Goal: Task Accomplishment & Management: Manage account settings

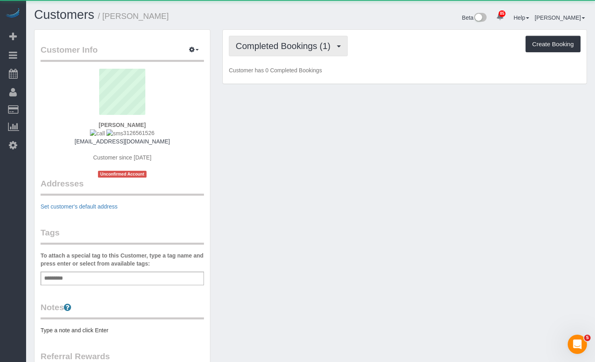
click at [304, 45] on span "Completed Bookings (1)" at bounding box center [285, 46] width 99 height 10
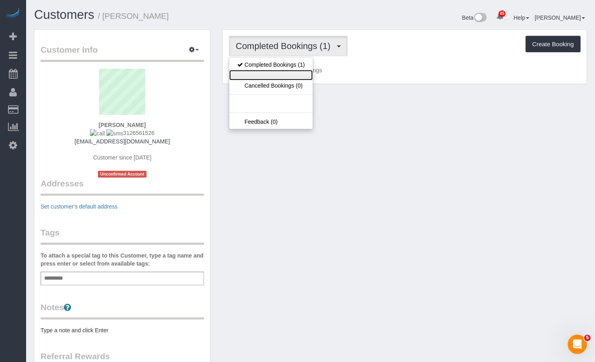
click at [266, 73] on link at bounding box center [270, 75] width 83 height 10
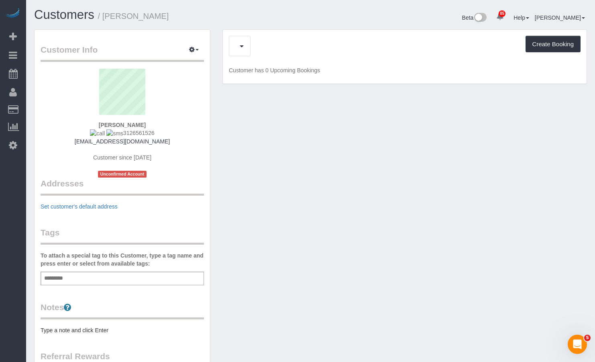
click at [319, 31] on div "Completed Bookings (1) Cancelled Bookings (0) Feedback (0) Create Booking Custo…" at bounding box center [405, 57] width 364 height 54
click at [305, 20] on div "Customers / [PERSON_NAME]" at bounding box center [169, 16] width 282 height 17
click at [313, 28] on div "Beta 85 Your Notifications You have 0 alerts × You have 1 to charge for [DATE] …" at bounding box center [452, 18] width 282 height 21
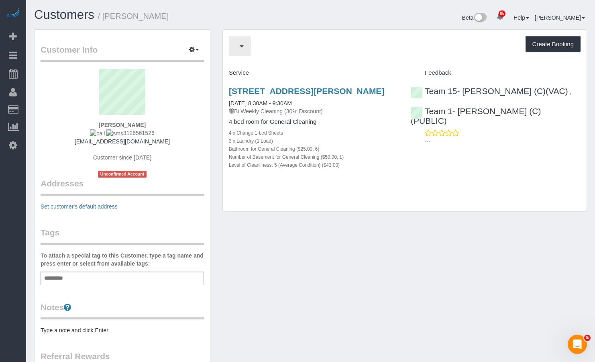
click at [249, 49] on button "button" at bounding box center [240, 46] width 22 height 20
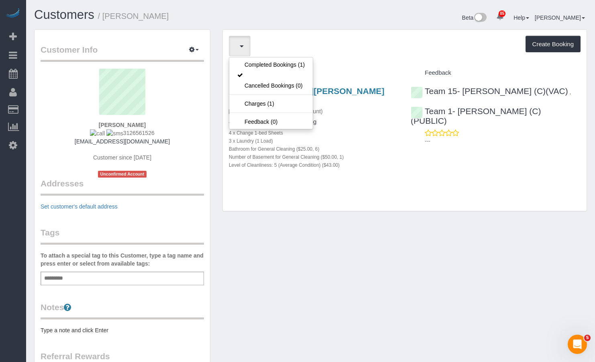
click at [324, 16] on div "Beta 85 Your Notifications You have 0 alerts × You have 1 to charge for [DATE] …" at bounding box center [452, 18] width 282 height 21
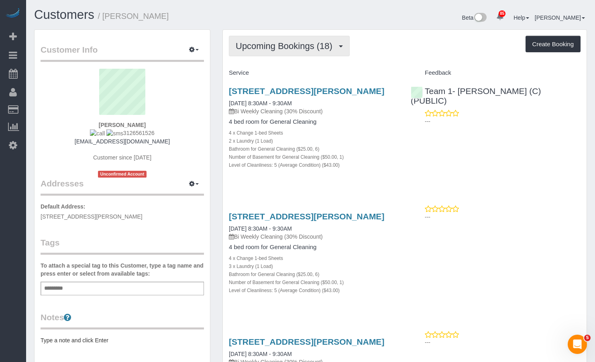
click at [312, 43] on span "Upcoming Bookings (18)" at bounding box center [286, 46] width 101 height 10
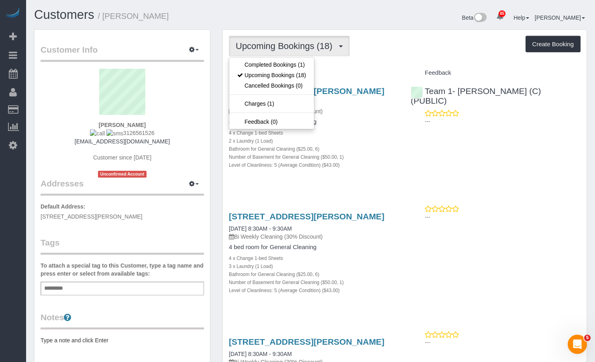
click at [350, 14] on div "Beta 85 Your Notifications You have 0 alerts × You have 1 to charge for [DATE] …" at bounding box center [452, 18] width 282 height 21
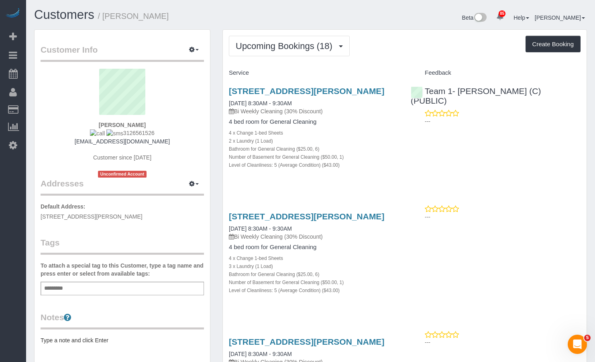
scroll to position [80, 0]
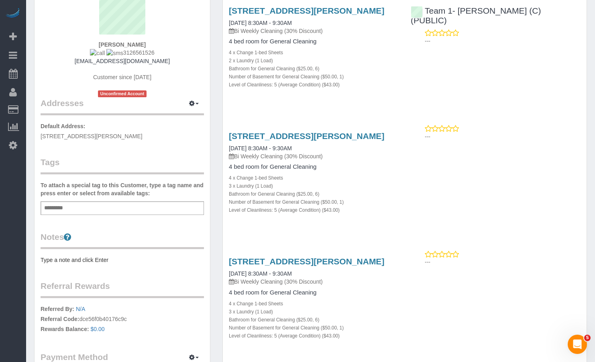
drag, startPoint x: 152, startPoint y: 52, endPoint x: 117, endPoint y: 55, distance: 35.5
click at [117, 55] on div "[PERSON_NAME] 3126561526 [EMAIL_ADDRESS][DOMAIN_NAME] Customer since [DATE] Unc…" at bounding box center [122, 42] width 163 height 109
copy span "3126561526"
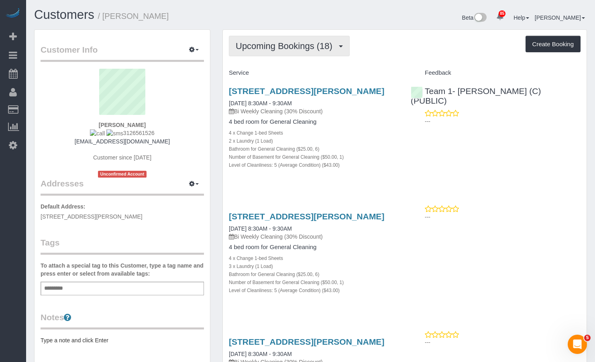
click at [315, 51] on button "Upcoming Bookings (18)" at bounding box center [289, 46] width 121 height 20
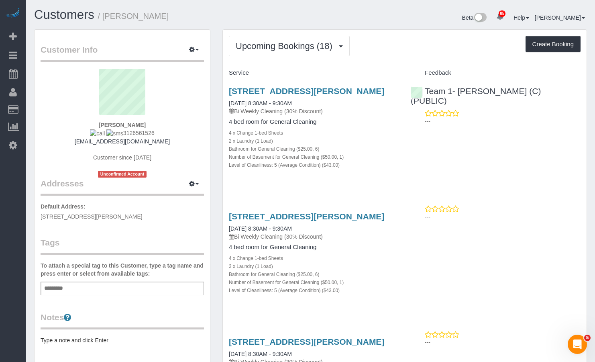
drag, startPoint x: 153, startPoint y: 144, endPoint x: 91, endPoint y: 143, distance: 61.4
click at [91, 143] on div "[PERSON_NAME] 3126561526 [EMAIL_ADDRESS][DOMAIN_NAME] Customer since [DATE] Unc…" at bounding box center [122, 123] width 163 height 109
copy link "[EMAIL_ADDRESS][DOMAIN_NAME]"
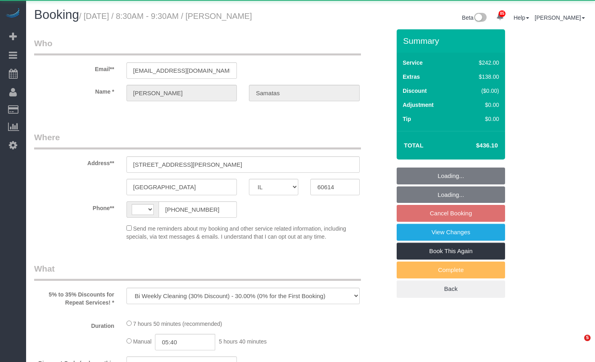
select select "IL"
select select "string:[GEOGRAPHIC_DATA]"
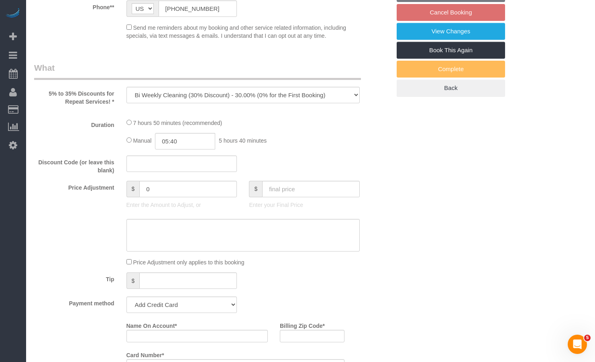
select select "string:fspay-c4a8f186-f0db-4e19-9b7b-a9835a4a61b1"
select select "number:1"
select select "number:58"
select select "number:139"
select select "number:104"
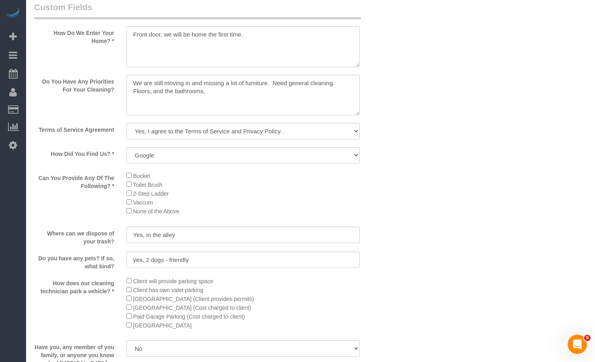
select select "object:1197"
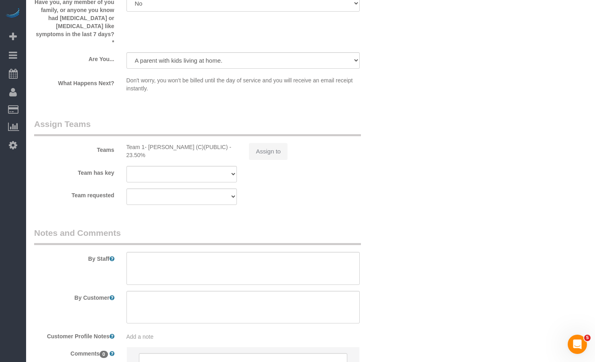
select select "512"
select select "6"
select select "1"
select select "5"
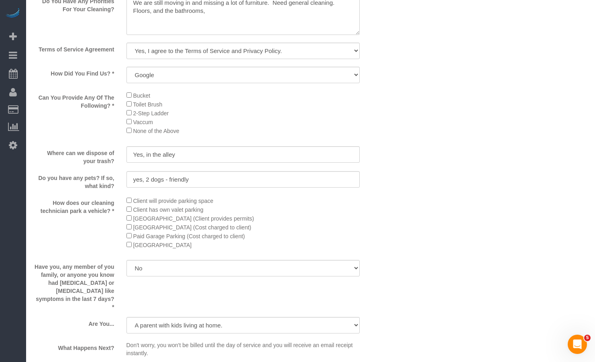
select select "6"
select select "1"
select select "5"
